Goal: Answer question/provide support

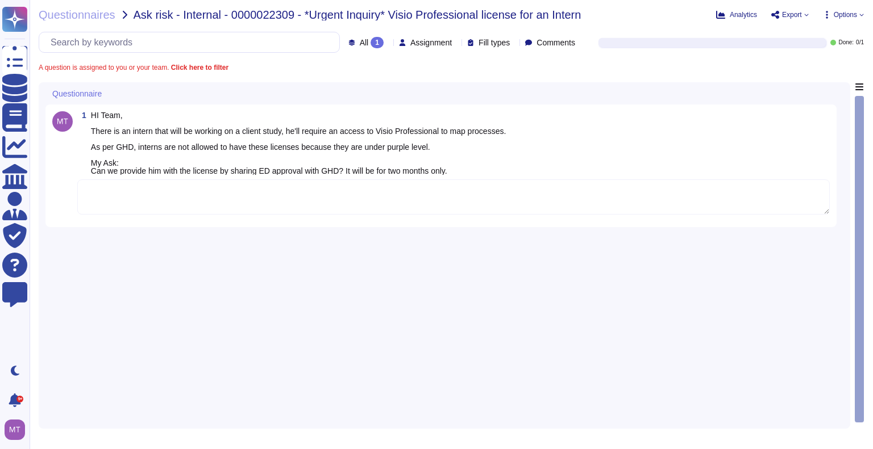
click at [105, 201] on textarea at bounding box center [453, 197] width 752 height 35
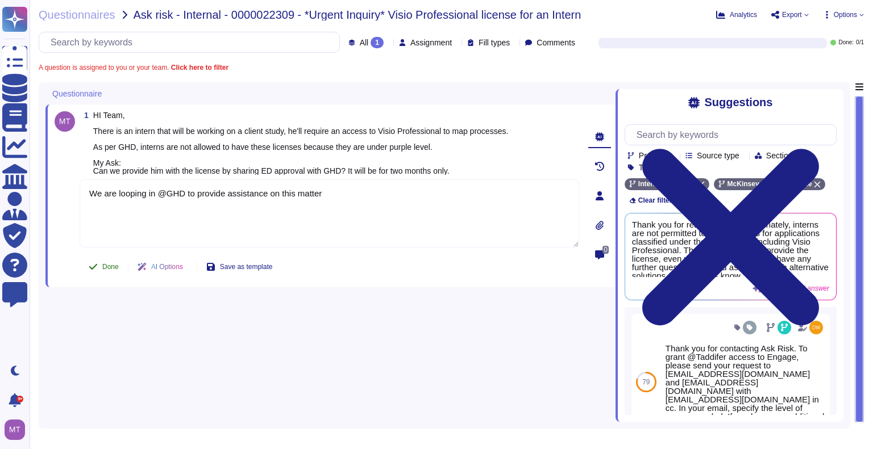
type textarea "We are looping in @GHD to provide assistance on this matter"
click at [97, 260] on button "Done" at bounding box center [104, 267] width 48 height 23
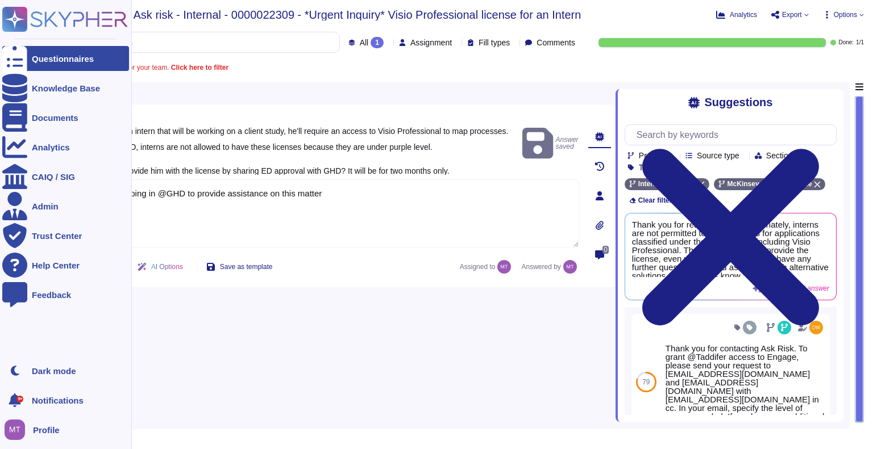
click at [15, 63] on icon at bounding box center [14, 59] width 25 height 34
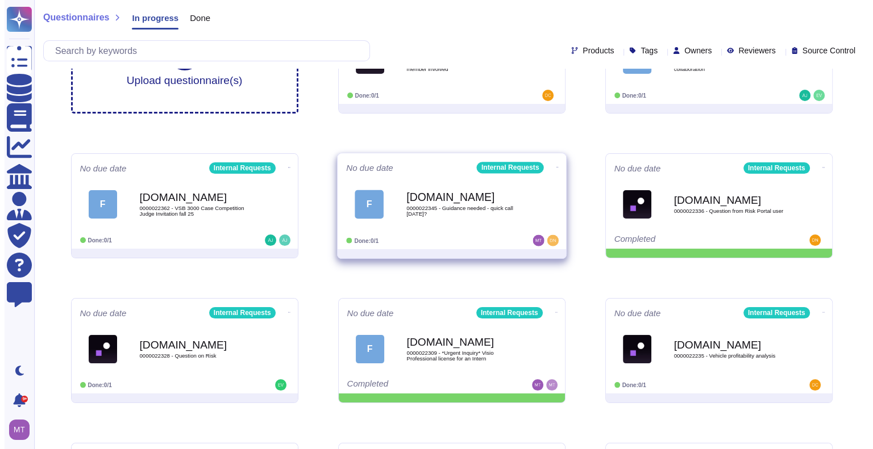
scroll to position [170, 0]
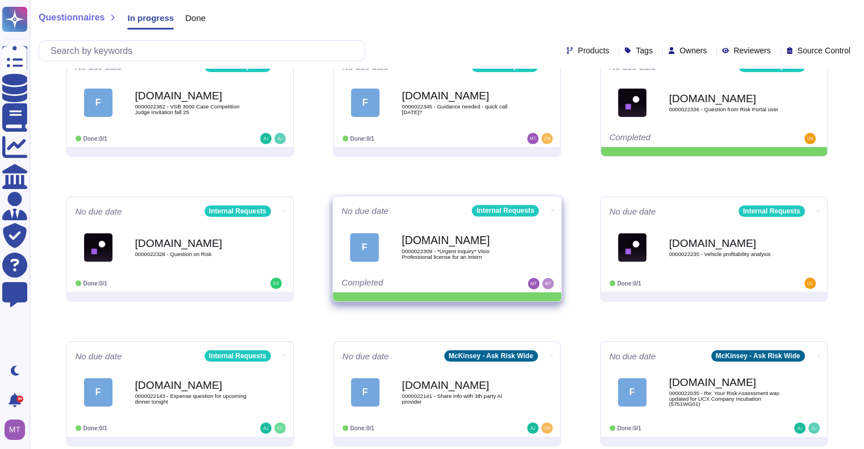
click at [550, 204] on span at bounding box center [552, 209] width 5 height 12
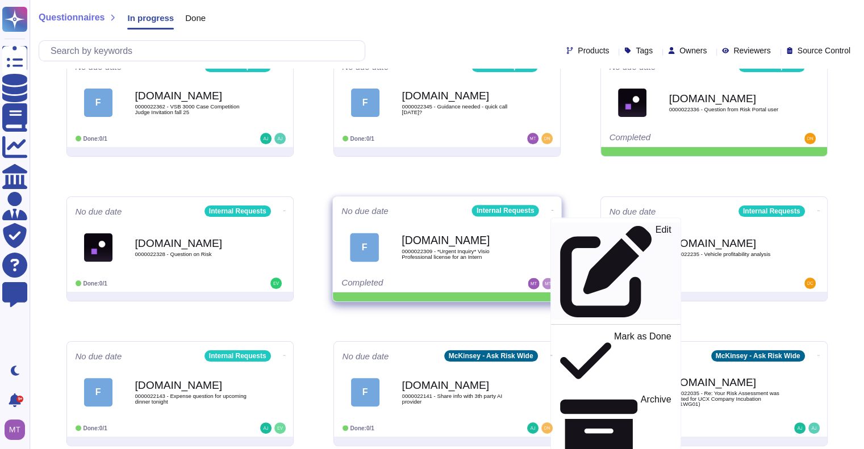
click at [655, 231] on p "Edit" at bounding box center [663, 272] width 16 height 92
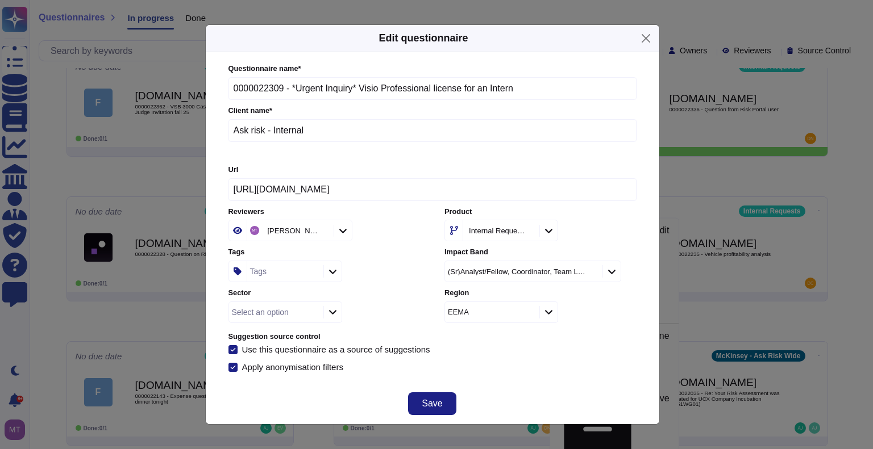
click at [291, 278] on div "Tags" at bounding box center [283, 271] width 73 height 20
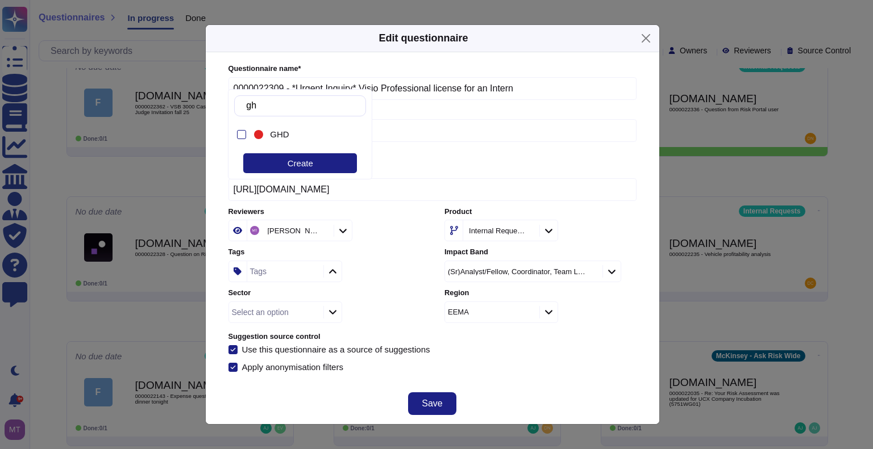
type input "ghd"
click at [300, 137] on div "GHD" at bounding box center [310, 135] width 80 height 10
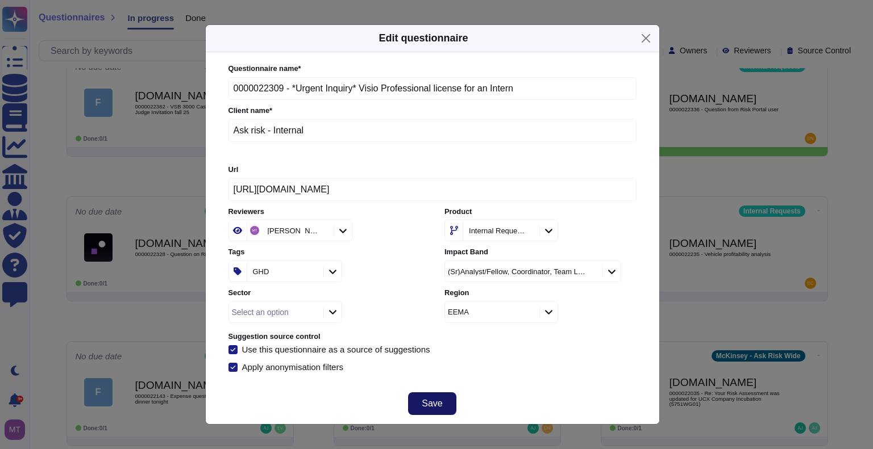
click at [435, 402] on span "Save" at bounding box center [432, 403] width 20 height 9
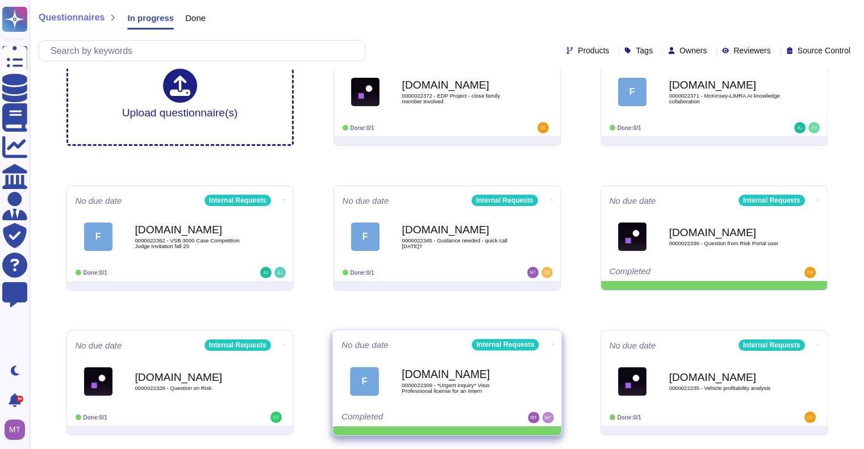
scroll to position [57, 0]
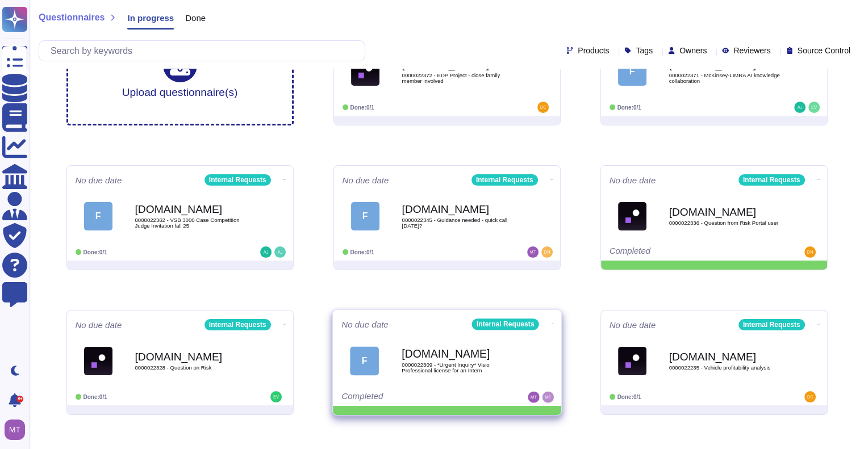
click at [551, 324] on icon at bounding box center [552, 324] width 2 height 1
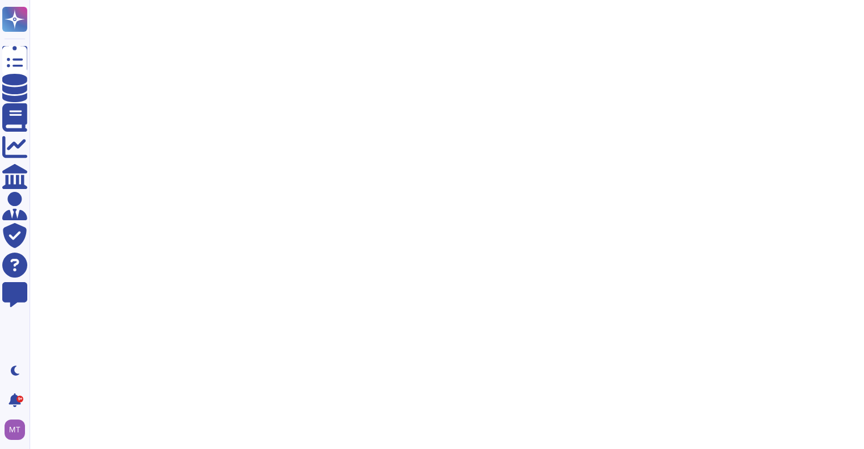
scroll to position [0, 0]
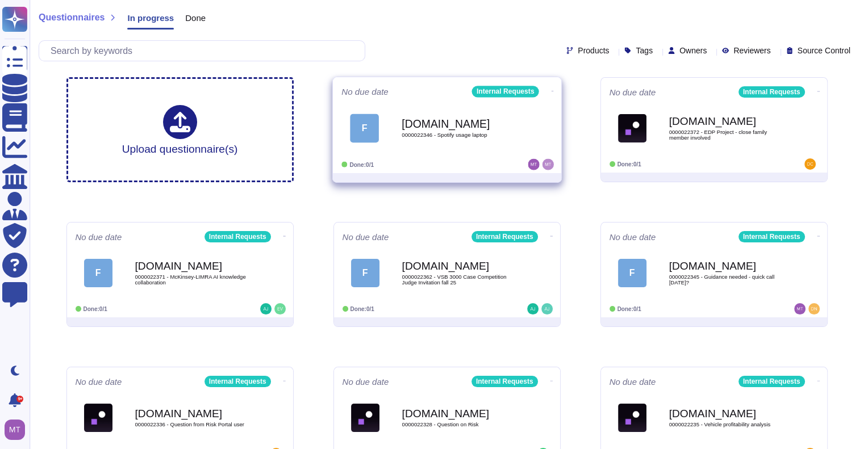
click at [469, 119] on b "[DOMAIN_NAME]" at bounding box center [459, 123] width 115 height 11
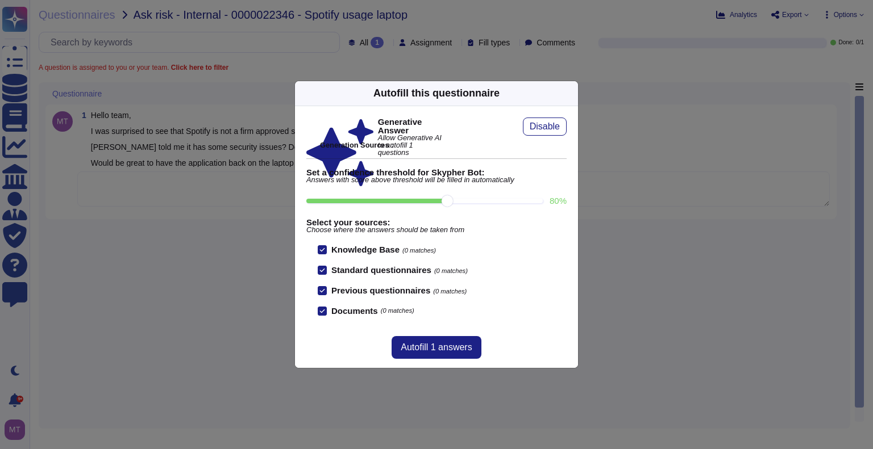
click at [571, 93] on icon at bounding box center [571, 93] width 0 height 0
